Goal: Feedback & Contribution: Contribute content

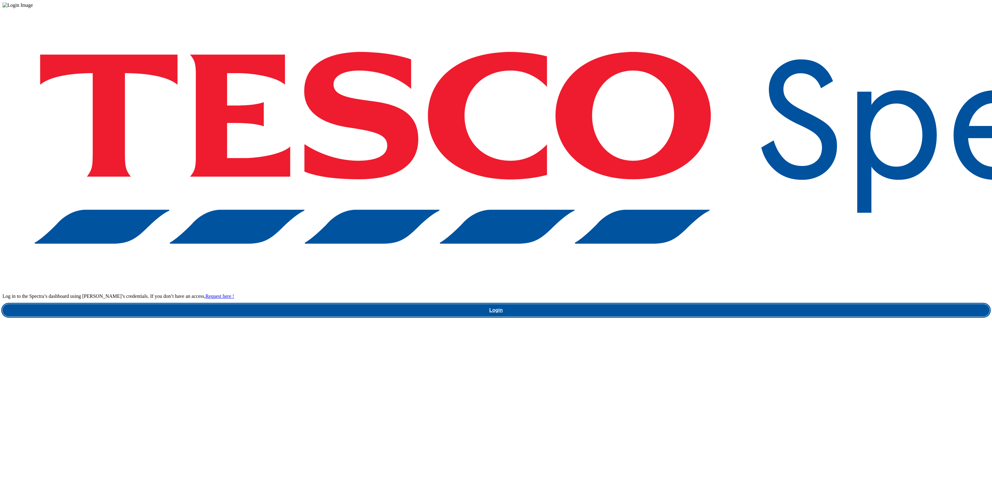
click at [744, 304] on link "Login" at bounding box center [495, 310] width 987 height 12
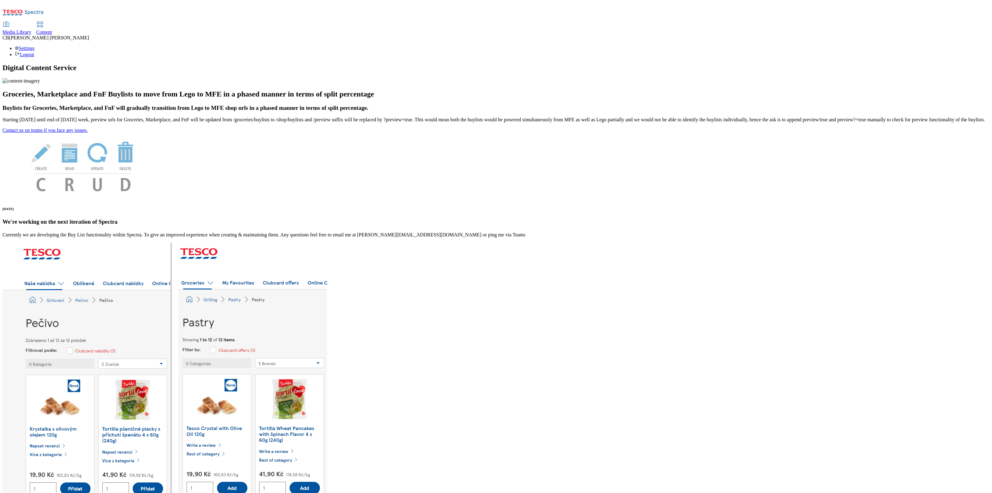
click at [31, 29] on div "Media Library" at bounding box center [16, 32] width 29 height 6
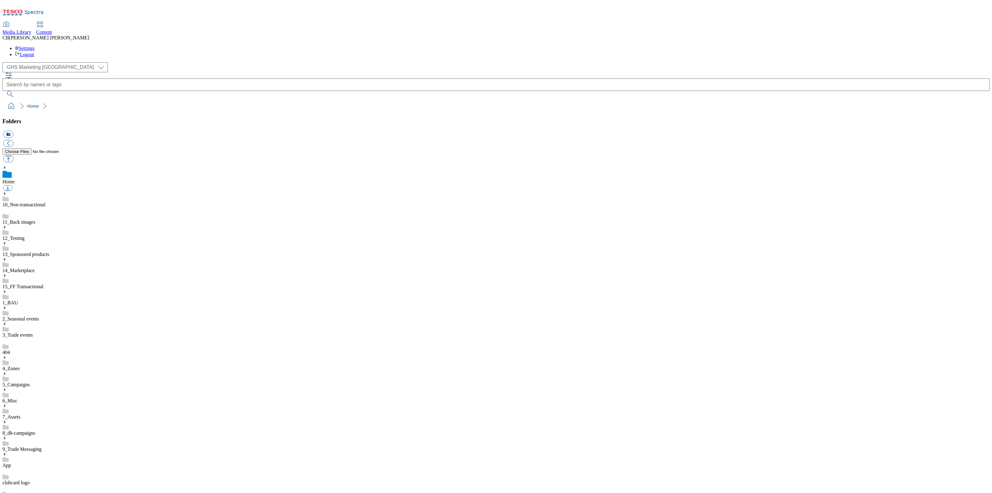
click at [7, 419] on icon at bounding box center [4, 421] width 4 height 4
click at [13, 155] on button "button" at bounding box center [8, 158] width 10 height 7
type input "C:\fakepath\1757426758941-ad541982_Otrivine_LegoBrand_2560X320_V1.jpg"
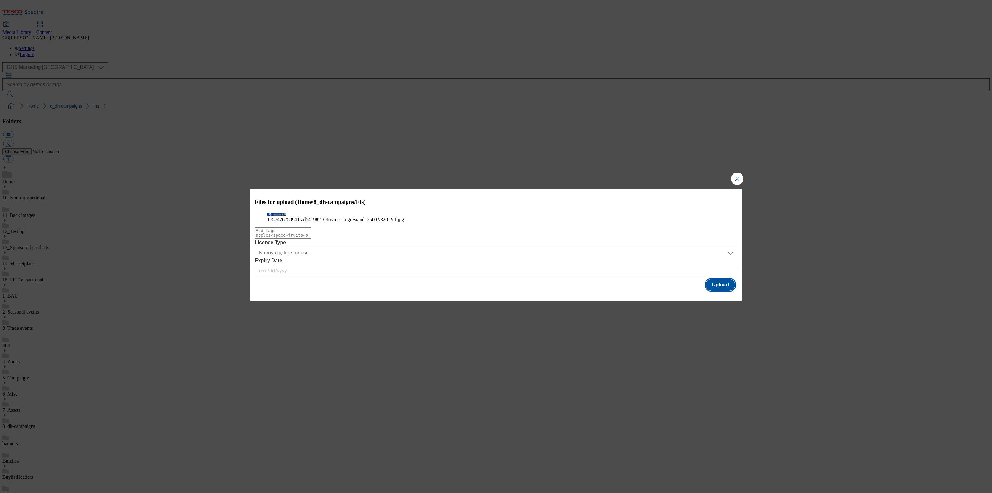
click at [725, 290] on button "Upload" at bounding box center [720, 285] width 29 height 12
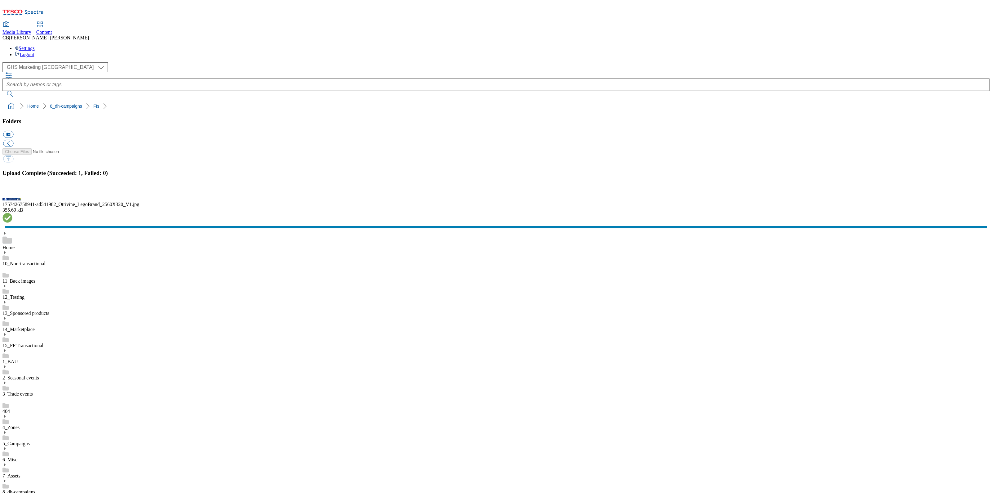
click at [12, 195] on button "button" at bounding box center [7, 192] width 9 height 6
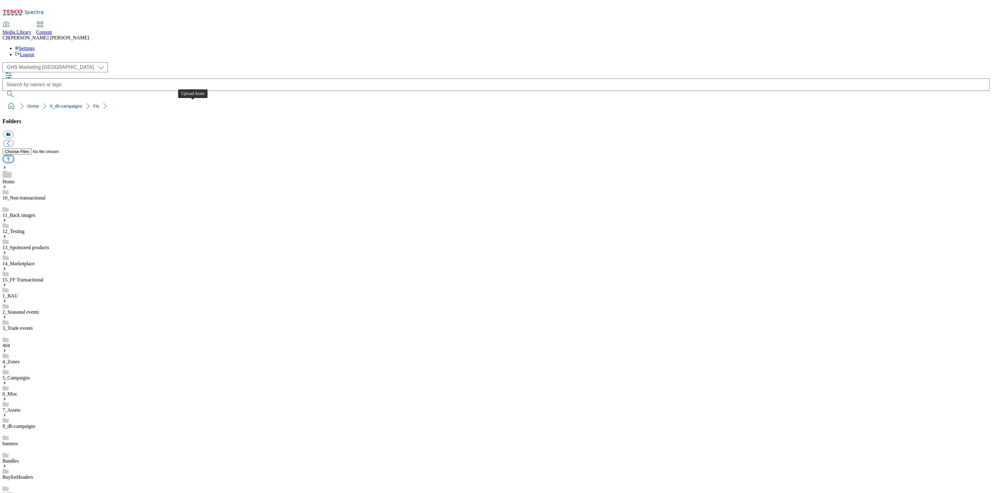
click at [13, 155] on button "button" at bounding box center [8, 158] width 10 height 7
type input "C:\fakepath\1757574074524-ad541951_Haleon_AQF_Stronger_Legobrand_2560X320_V3 (1…"
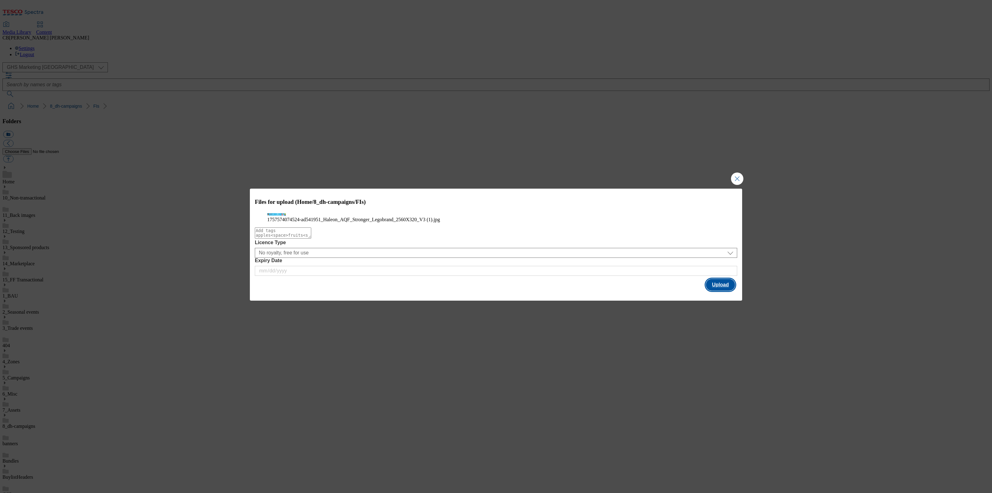
click at [727, 290] on button "Upload" at bounding box center [720, 285] width 29 height 12
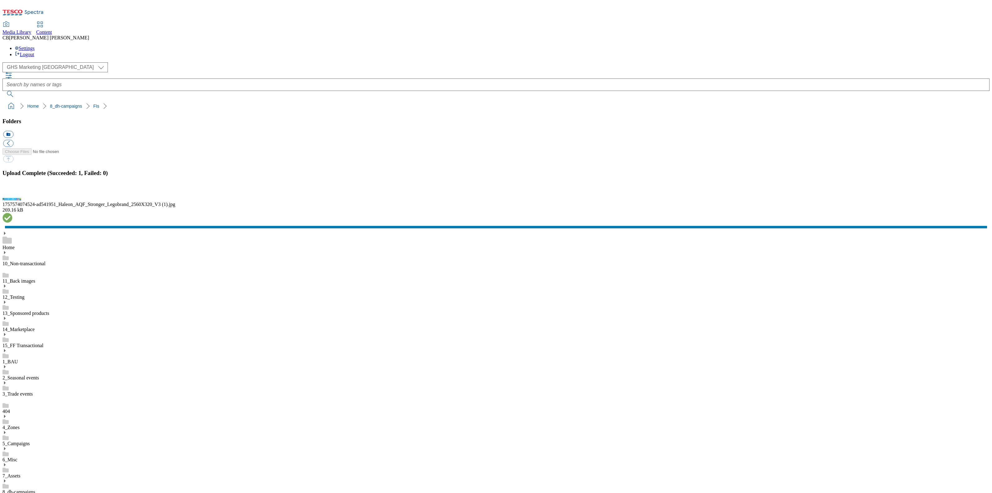
drag, startPoint x: 135, startPoint y: 370, endPoint x: 132, endPoint y: 370, distance: 3.2
click at [12, 195] on button "button" at bounding box center [7, 192] width 9 height 6
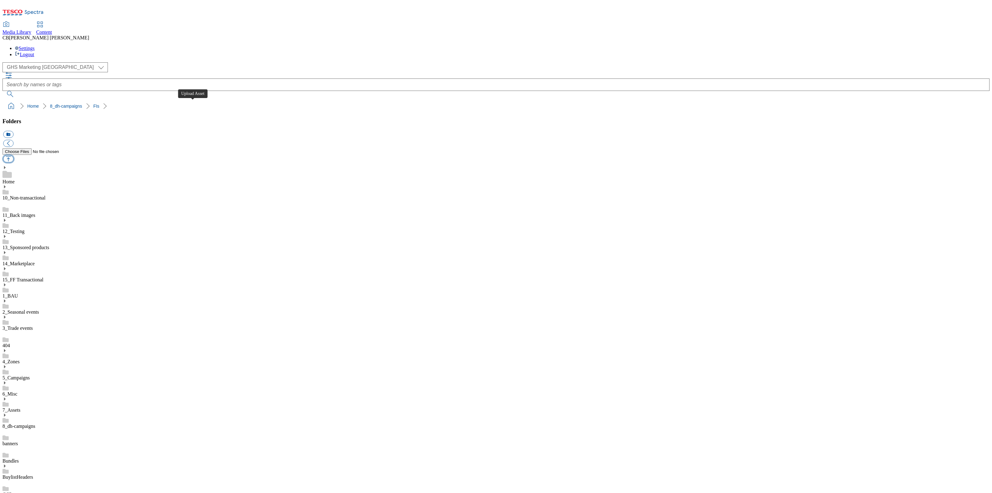
click at [13, 155] on button "button" at bounding box center [8, 158] width 10 height 7
type input "C:\fakepath\1757080862506-ad541685_Mr_Kipling_Tub_Legobrand_2560X320_V1.jpg"
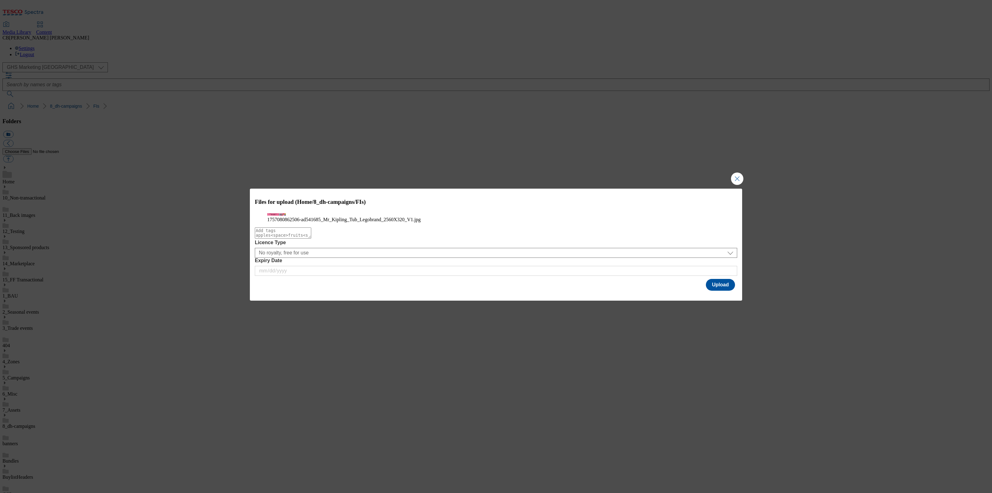
click at [736, 292] on div "Files for upload (Home/8_dh-campaigns/FIs) 1757080862506-ad541685_Mr_Kipling_Tu…" at bounding box center [496, 239] width 492 height 103
click at [729, 290] on button "Upload" at bounding box center [720, 285] width 29 height 12
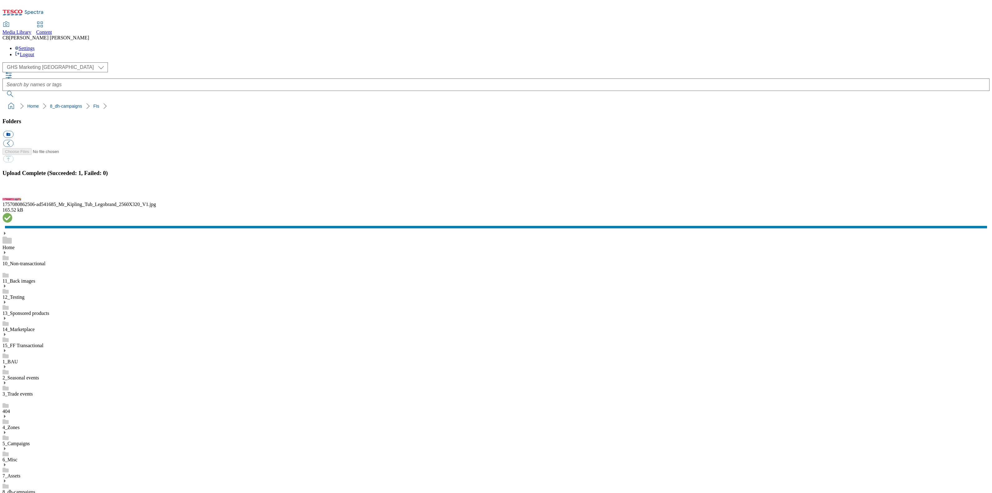
click at [12, 195] on button "button" at bounding box center [7, 192] width 9 height 6
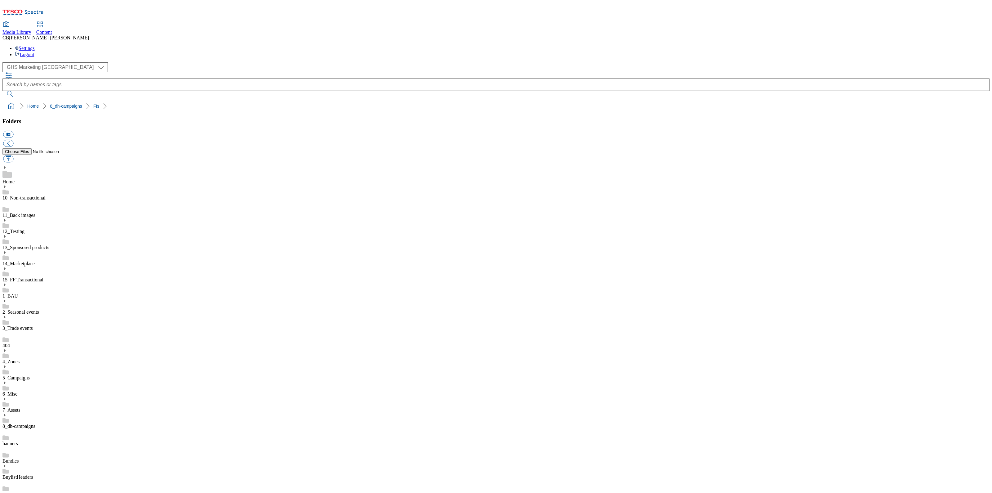
click at [13, 155] on button "button" at bounding box center [8, 158] width 10 height 7
type input "C:\fakepath\1756724311142-ad540951_Branston_LegoBrand_2560x320_V1.jpg"
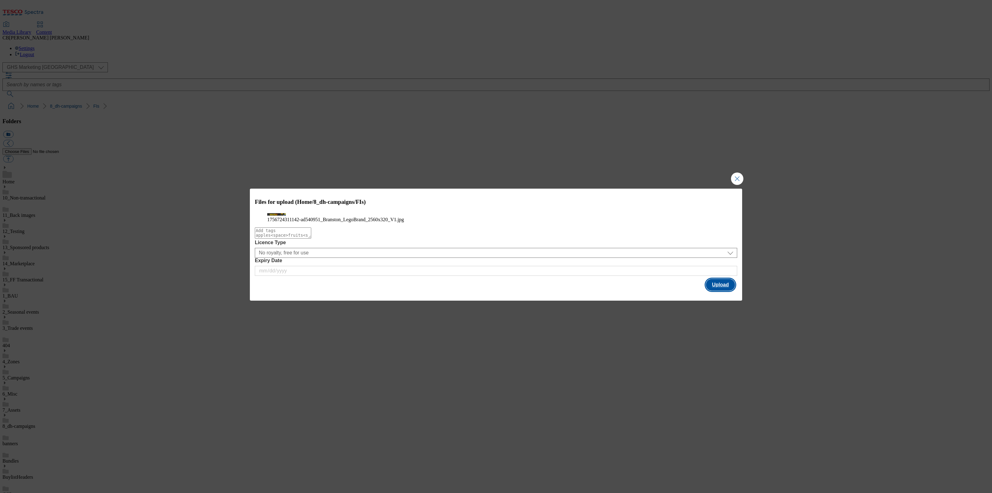
drag, startPoint x: 711, startPoint y: 295, endPoint x: 711, endPoint y: 291, distance: 4.1
click at [712, 290] on button "Upload" at bounding box center [720, 285] width 29 height 12
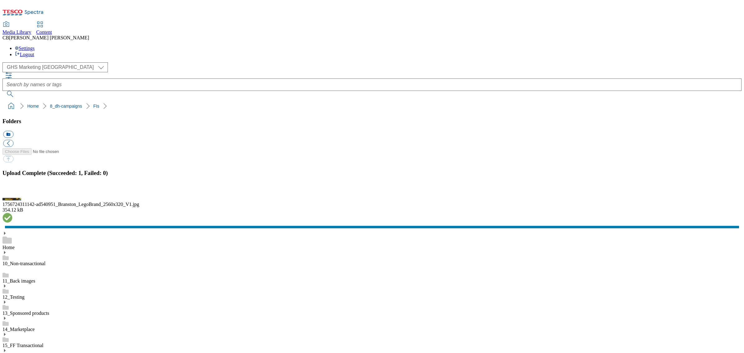
scroll to position [194, 0]
click at [12, 195] on button "button" at bounding box center [7, 192] width 9 height 6
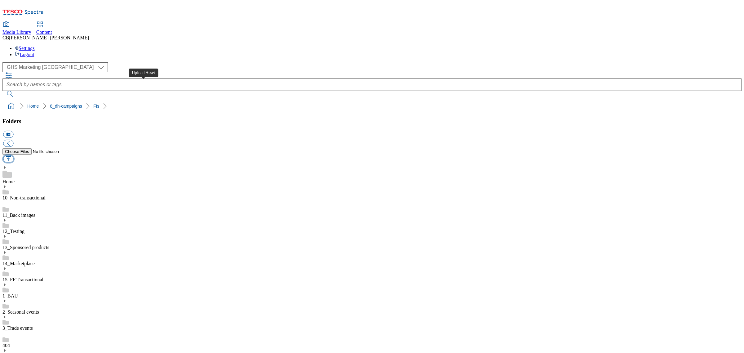
click at [13, 155] on button "button" at bounding box center [8, 158] width 10 height 7
type input "C:\fakepath\1756989265262-ad542072_Kinder_Bueno_LegoBrand_2560x320_V1 (1).jpg"
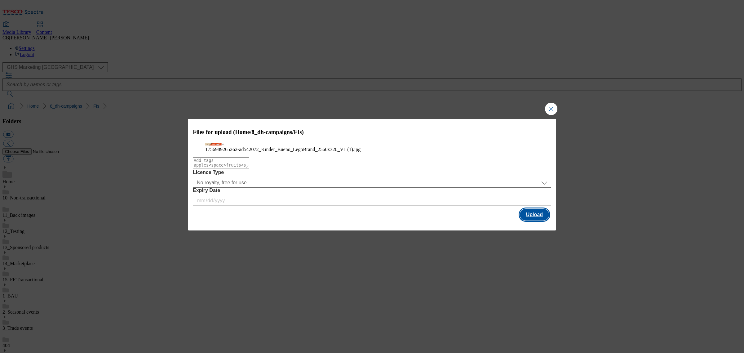
click at [535, 220] on button "Upload" at bounding box center [534, 215] width 29 height 12
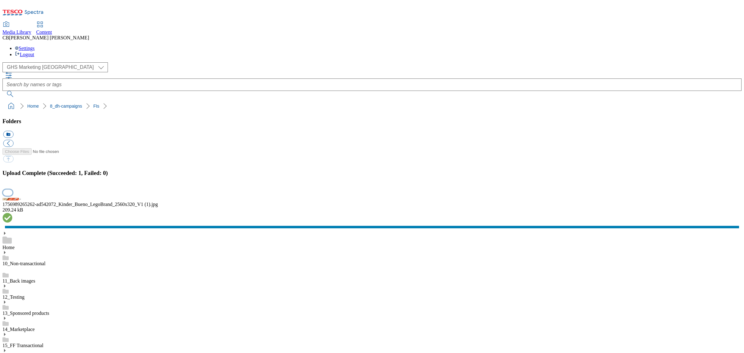
click at [12, 195] on button "button" at bounding box center [7, 192] width 9 height 6
